Goal: Obtain resource: Obtain resource

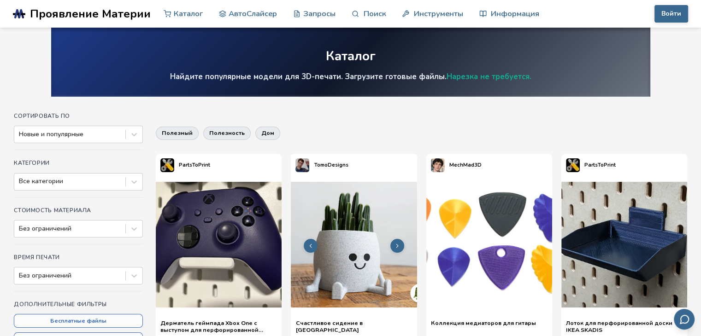
click at [359, 229] on img at bounding box center [354, 245] width 126 height 126
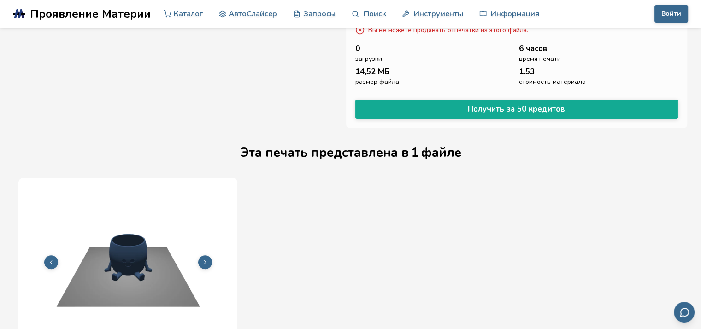
scroll to position [348, 0]
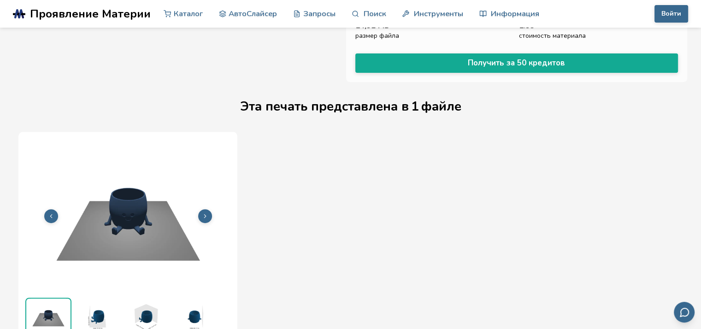
click at [207, 213] on icon at bounding box center [205, 216] width 6 height 6
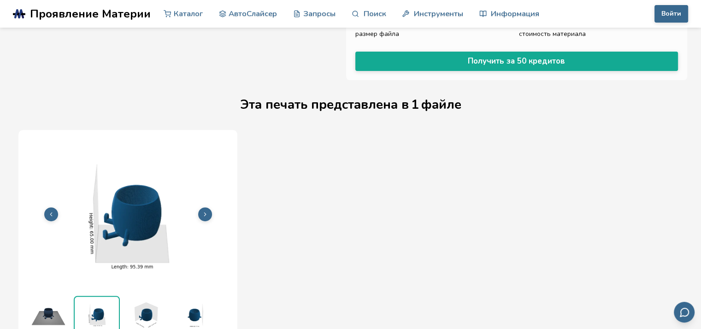
click at [207, 212] on icon at bounding box center [205, 214] width 6 height 6
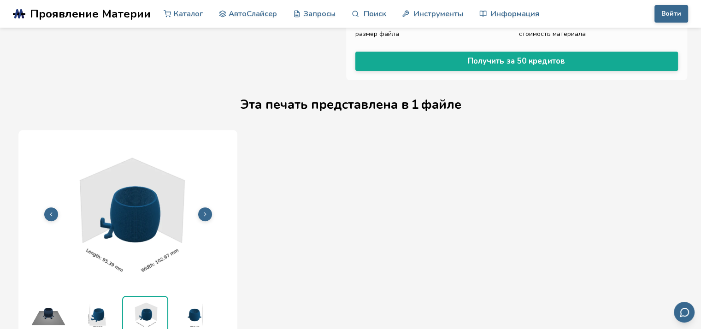
click at [207, 212] on icon at bounding box center [205, 214] width 6 height 6
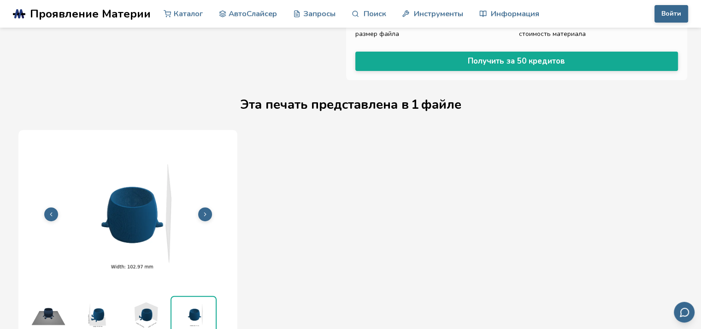
click at [205, 213] on icon at bounding box center [205, 214] width 6 height 6
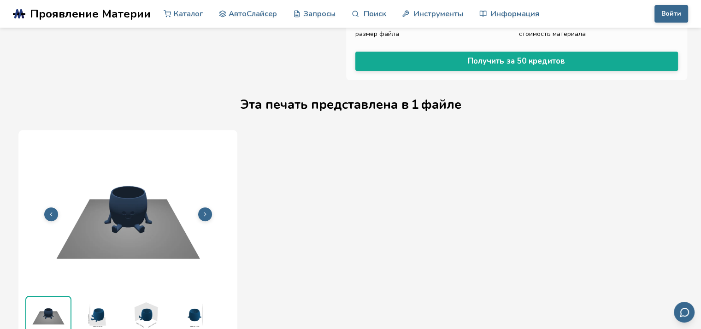
click at [205, 213] on icon at bounding box center [205, 214] width 6 height 6
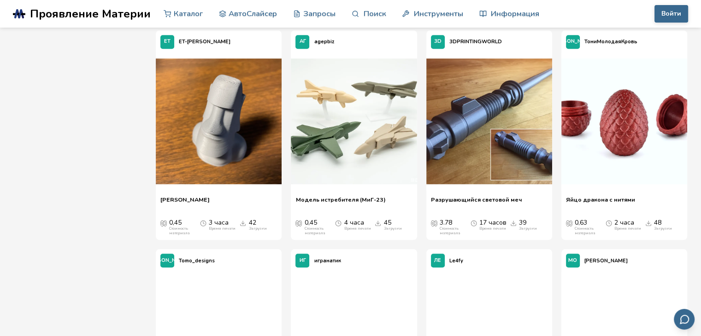
scroll to position [784, 0]
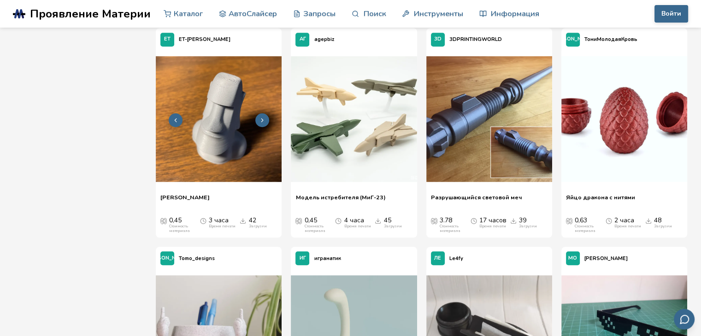
click at [216, 159] on img at bounding box center [219, 119] width 126 height 126
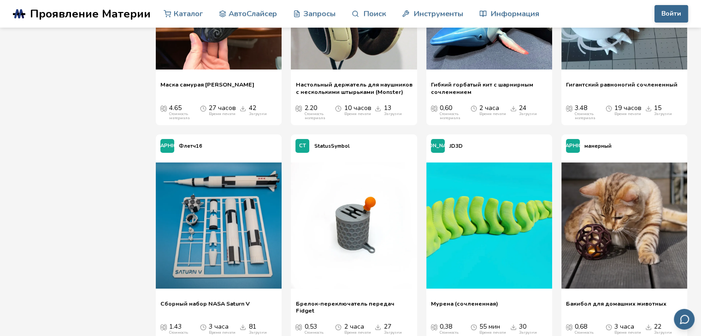
scroll to position [3543, 0]
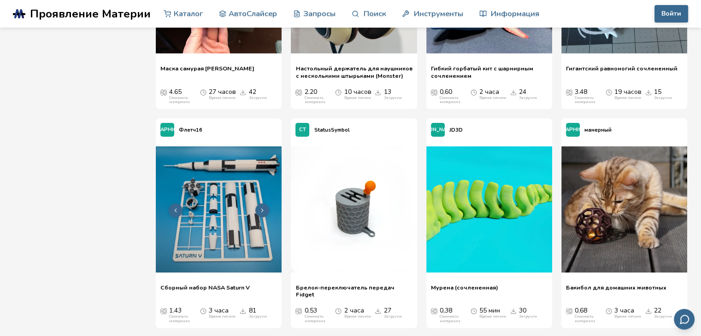
click at [218, 177] on img at bounding box center [219, 210] width 126 height 126
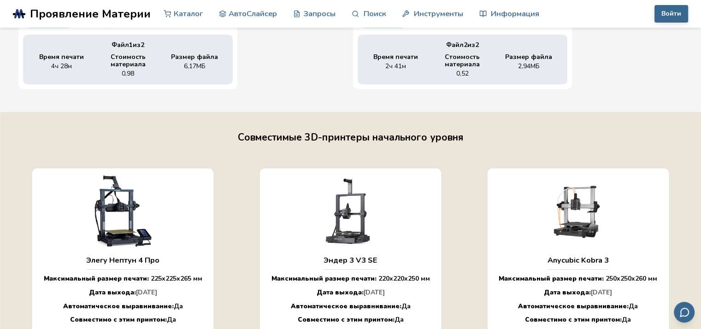
scroll to position [583, 4]
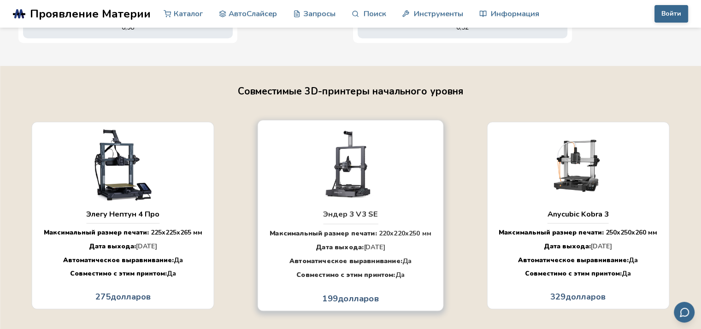
click at [305, 188] on img "button" at bounding box center [350, 163] width 97 height 73
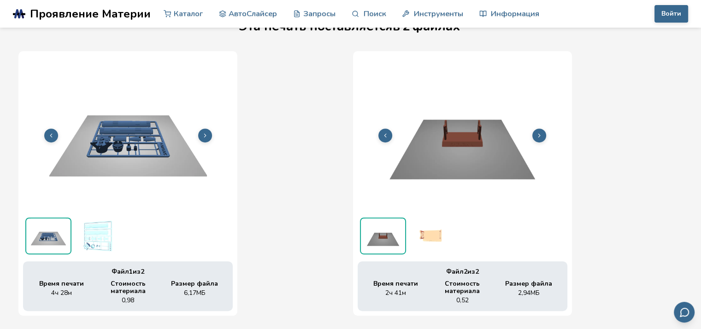
scroll to position [306, 4]
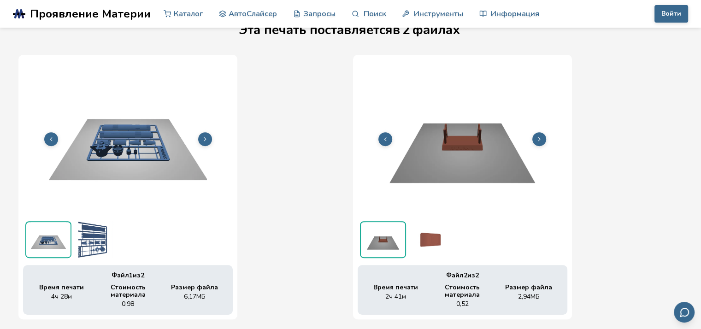
click at [540, 141] on button at bounding box center [539, 139] width 14 height 14
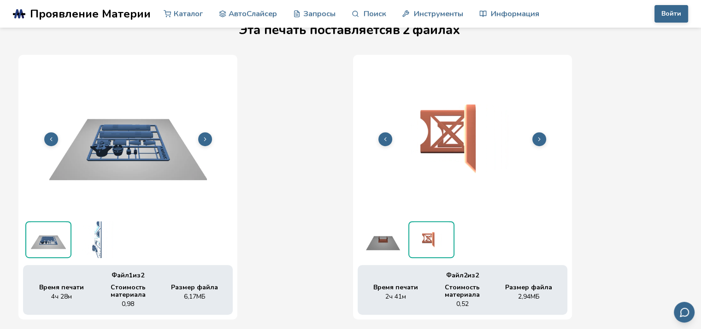
click at [540, 141] on button at bounding box center [539, 139] width 14 height 14
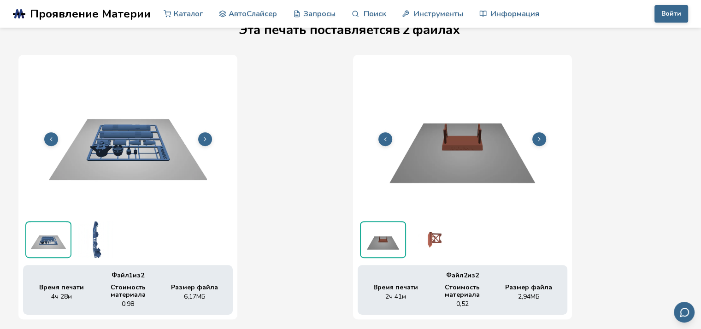
click at [127, 174] on img at bounding box center [128, 137] width 210 height 157
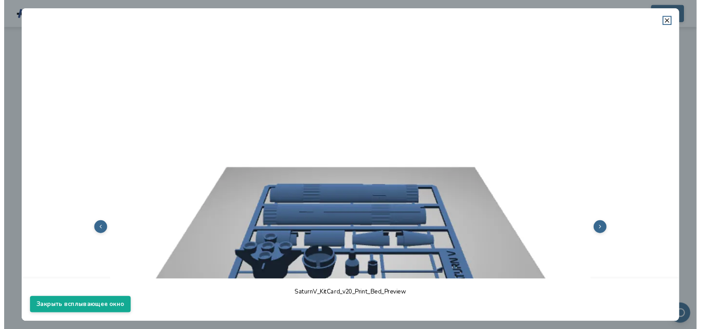
scroll to position [138, 0]
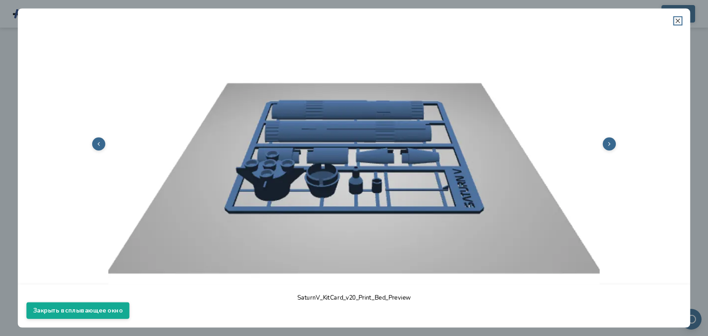
click at [679, 20] on icon at bounding box center [677, 20] width 7 height 7
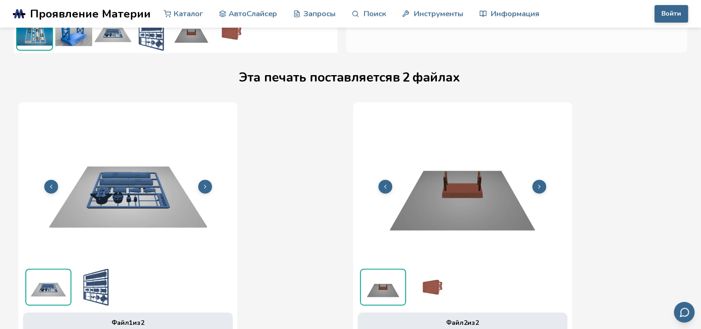
scroll to position [214, 0]
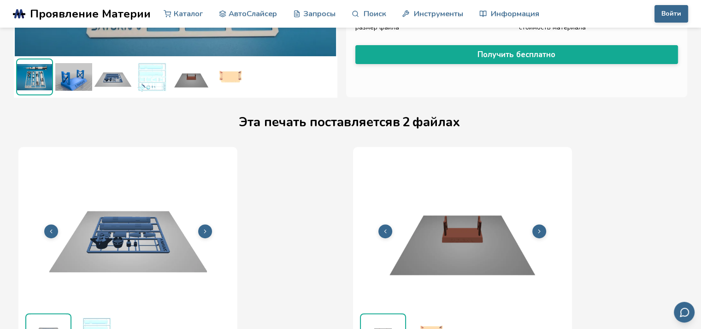
drag, startPoint x: 202, startPoint y: 166, endPoint x: 253, endPoint y: 118, distance: 70.1
drag, startPoint x: 253, startPoint y: 118, endPoint x: 210, endPoint y: 117, distance: 42.9
click at [210, 117] on div "Эта печать поставляется в 2 файлах" at bounding box center [350, 122] width 664 height 41
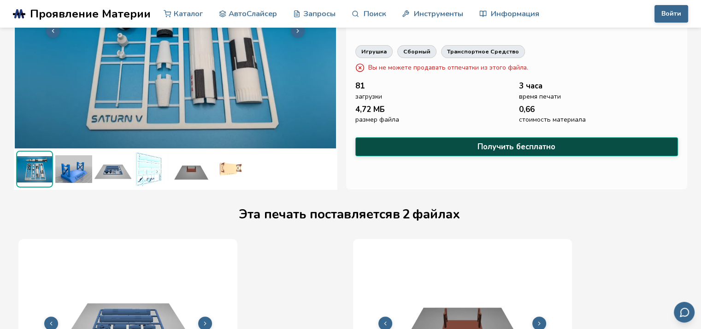
click at [430, 144] on button "Получить бесплатно" at bounding box center [516, 146] width 323 height 19
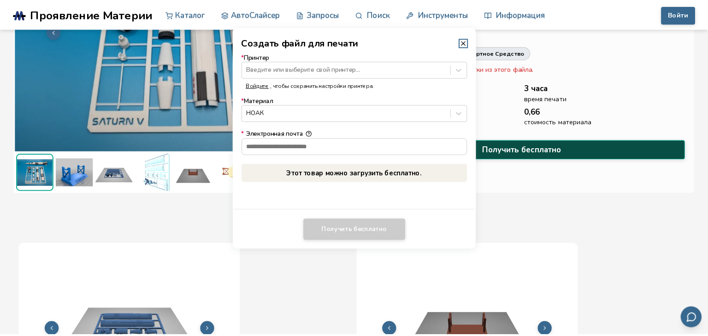
scroll to position [120, 0]
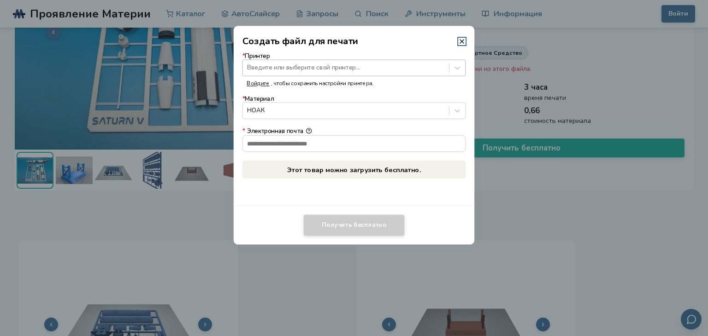
click at [301, 71] on div at bounding box center [345, 68] width 197 height 9
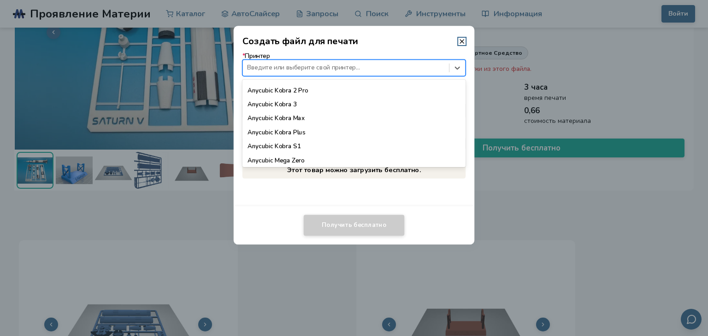
scroll to position [75, 0]
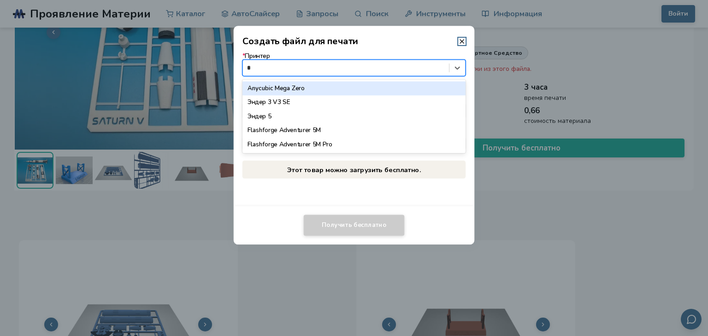
type input "**"
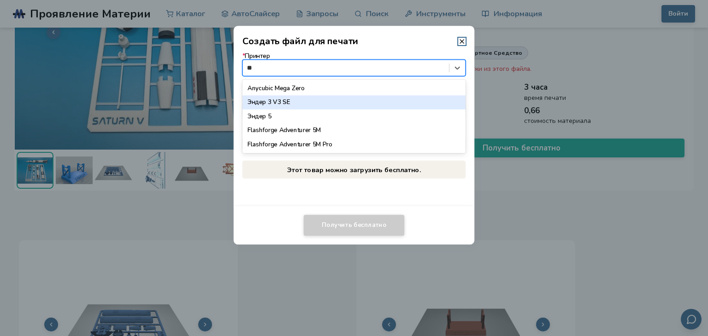
click at [308, 102] on div "Эндер 3 V3 SE" at bounding box center [354, 102] width 224 height 14
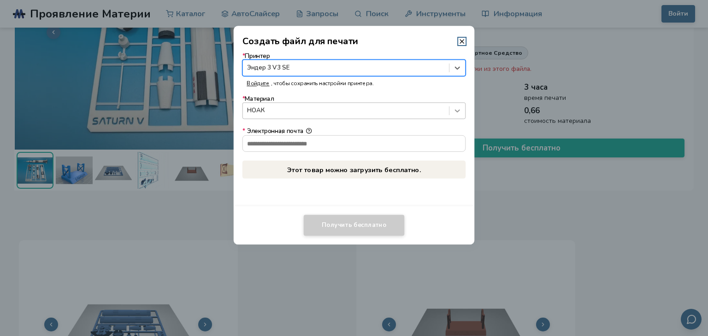
click at [457, 111] on icon at bounding box center [457, 110] width 9 height 9
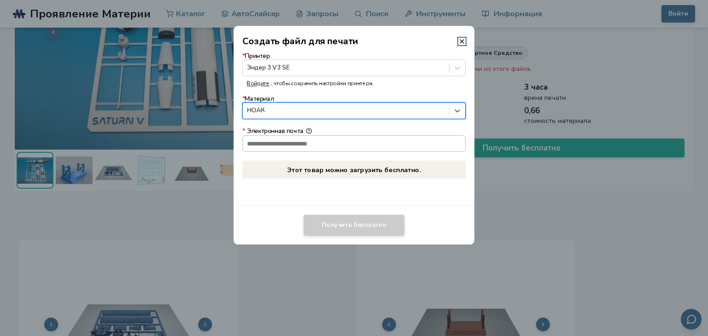
click at [273, 137] on input "* Электронная почта" at bounding box center [354, 144] width 223 height 16
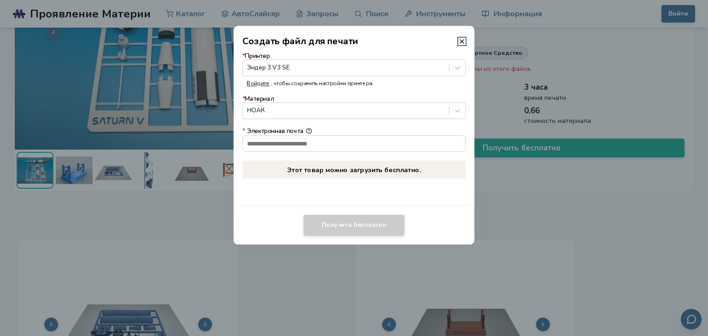
type input "**********"
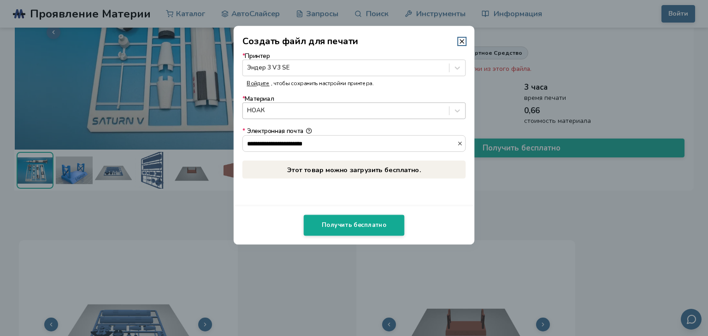
click at [307, 111] on div at bounding box center [345, 110] width 197 height 9
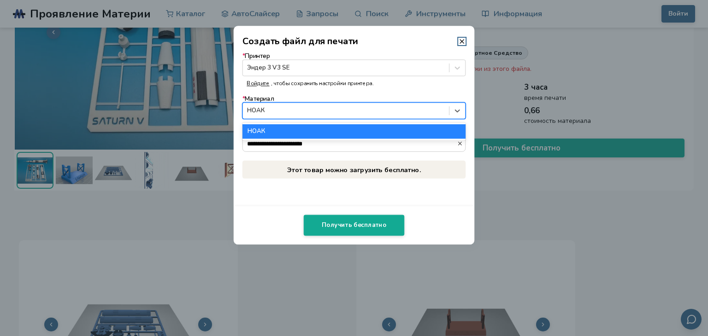
click at [308, 130] on div "НОАК" at bounding box center [354, 131] width 224 height 14
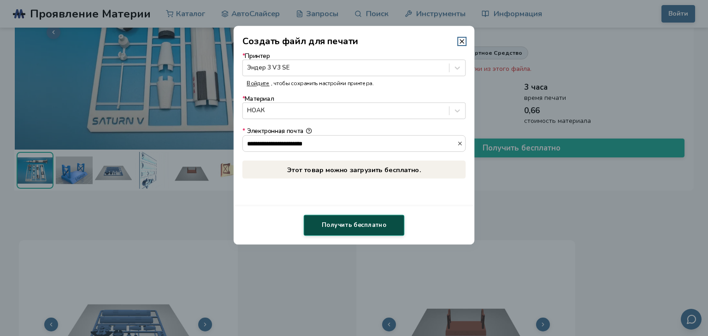
click at [358, 231] on button "Получить бесплатно" at bounding box center [354, 225] width 101 height 21
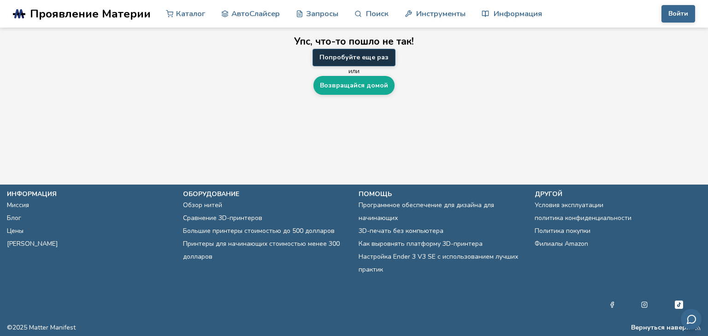
click at [353, 56] on font "Попробуйте еще раз" at bounding box center [353, 57] width 69 height 9
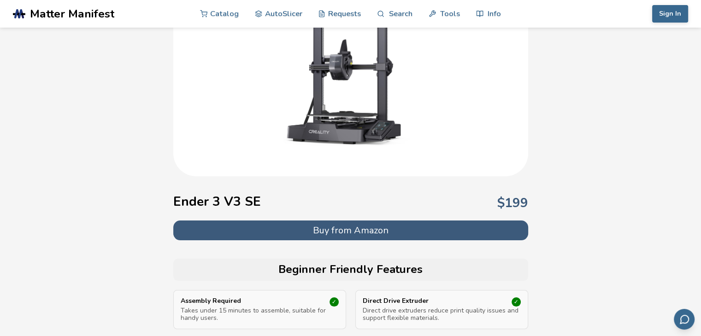
scroll to position [138, 0]
